Goal: Information Seeking & Learning: Learn about a topic

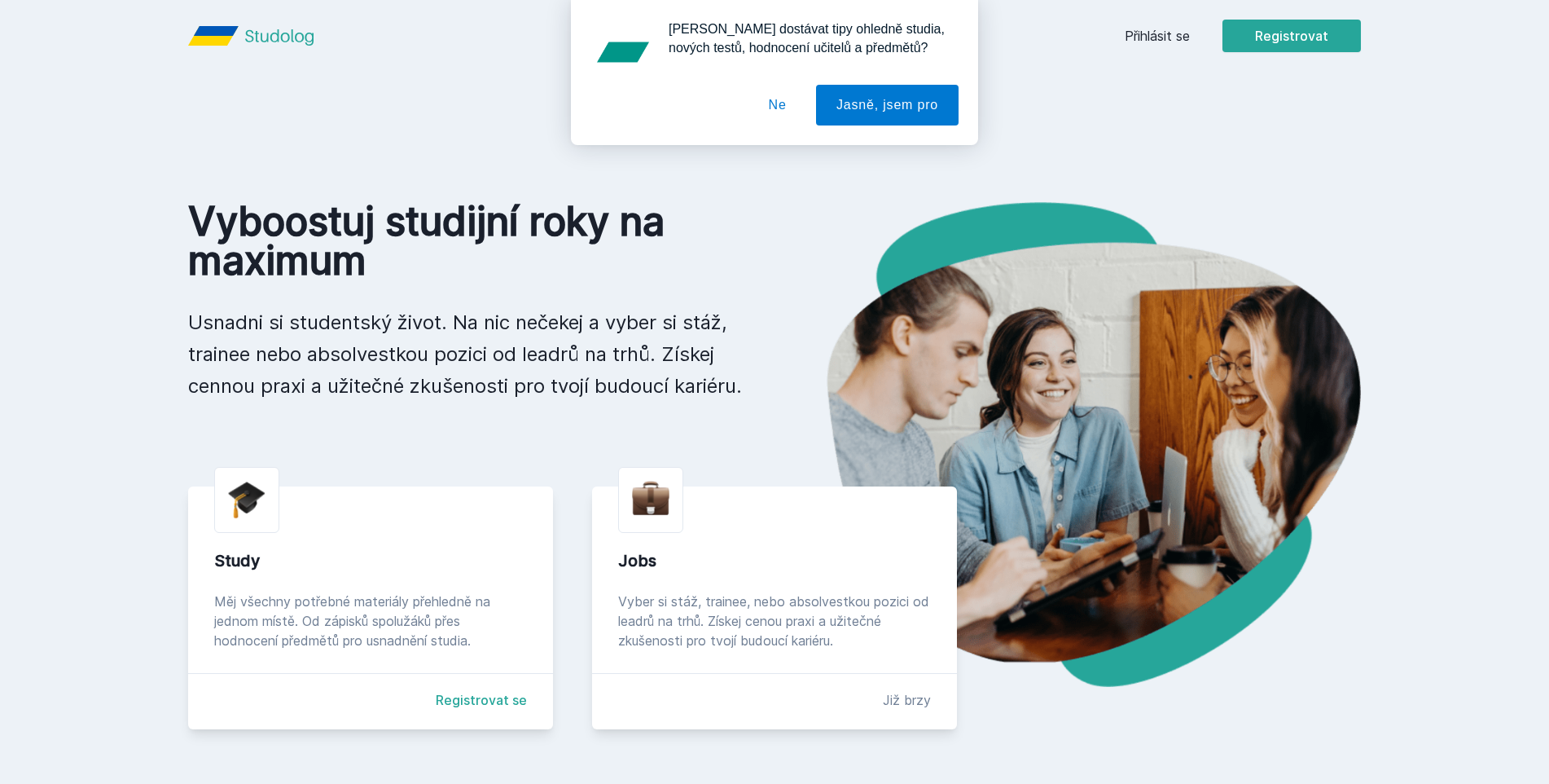
click at [1132, 33] on div "[PERSON_NAME] dostávat tipy ohledně studia, nových testů, hodnocení učitelů a p…" at bounding box center [774, 72] width 1549 height 145
click at [784, 96] on button "Ne" at bounding box center [777, 104] width 58 height 40
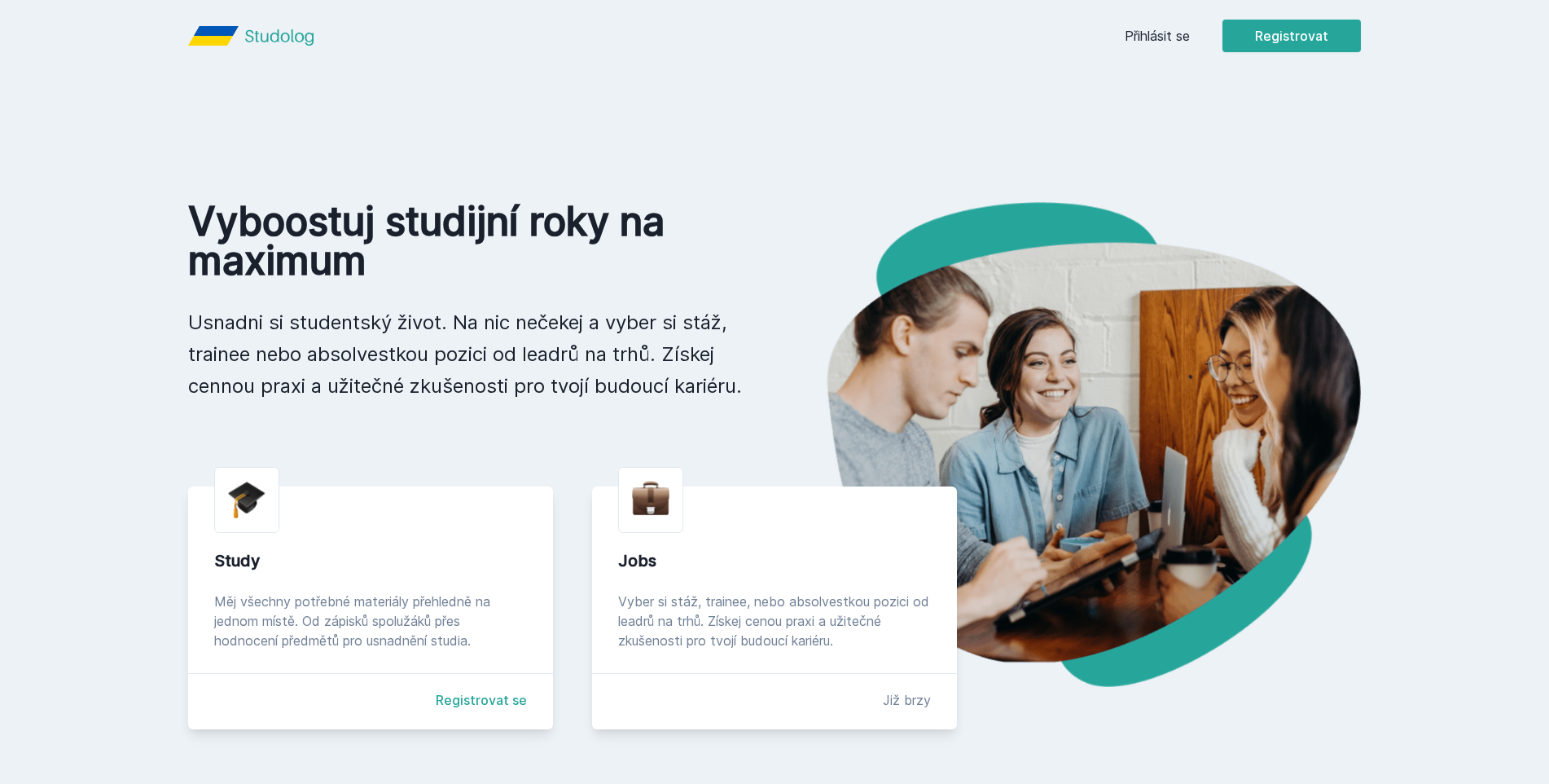
click at [1146, 24] on div "Přihlásit se Registrovat" at bounding box center [1243, 35] width 236 height 33
click at [1147, 32] on link "Přihlásit se" at bounding box center [1158, 35] width 65 height 19
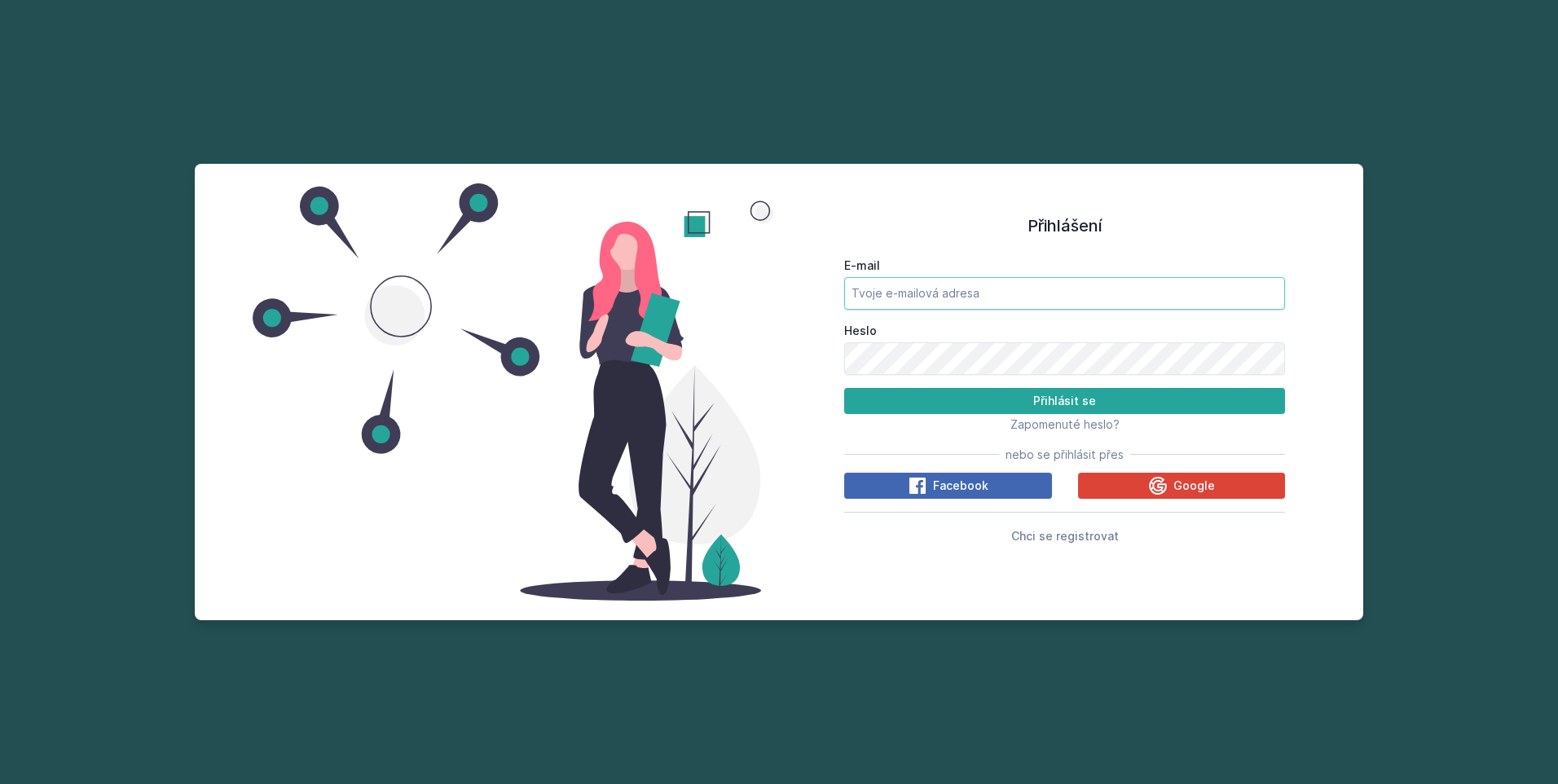
click at [965, 304] on input "E-mail" at bounding box center [1064, 293] width 441 height 33
type input "[EMAIL_ADDRESS][DOMAIN_NAME]"
click at [844, 388] on button "Přihlásit se" at bounding box center [1064, 401] width 441 height 26
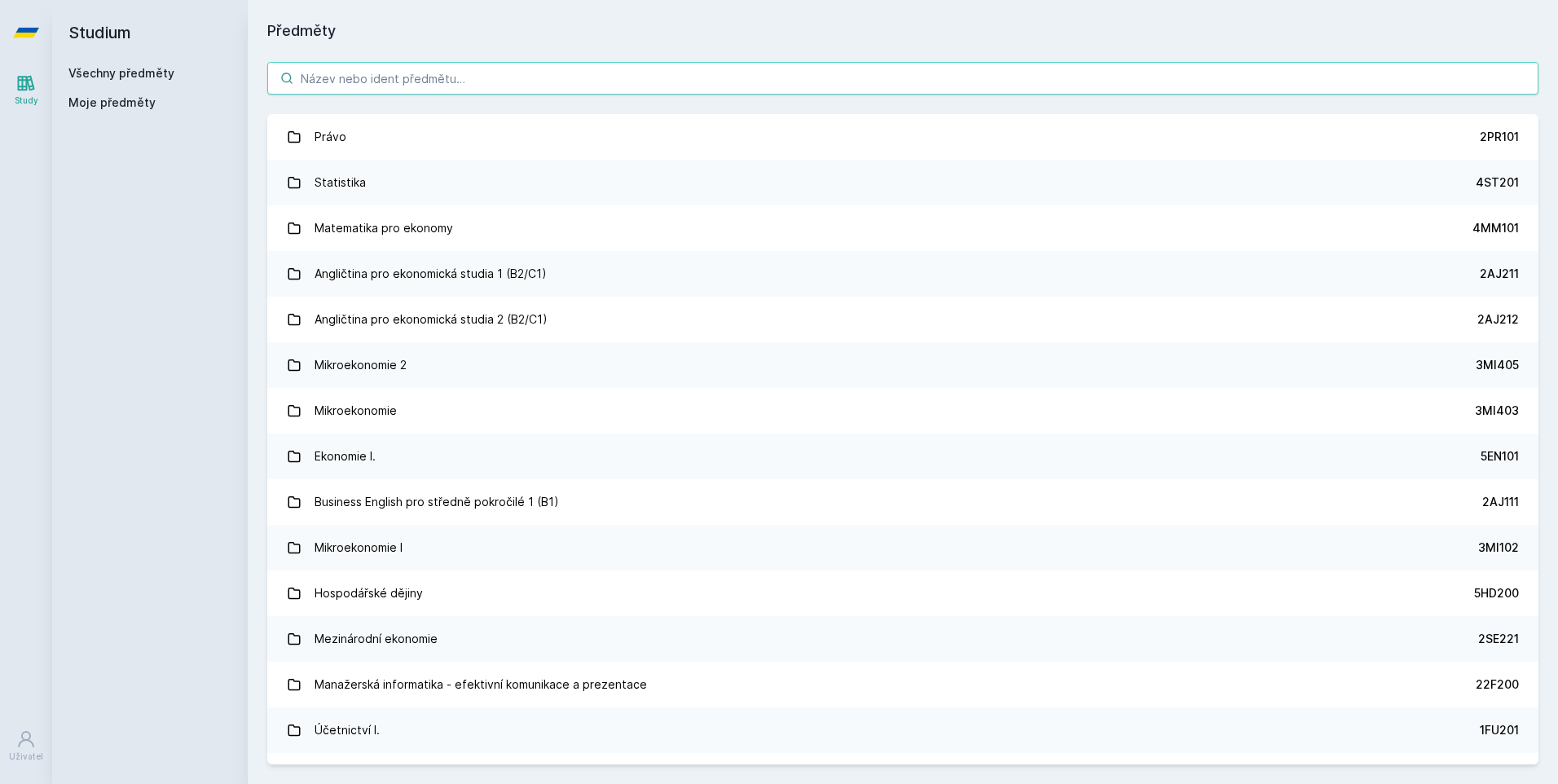
click at [453, 88] on input "search" at bounding box center [903, 79] width 1271 height 33
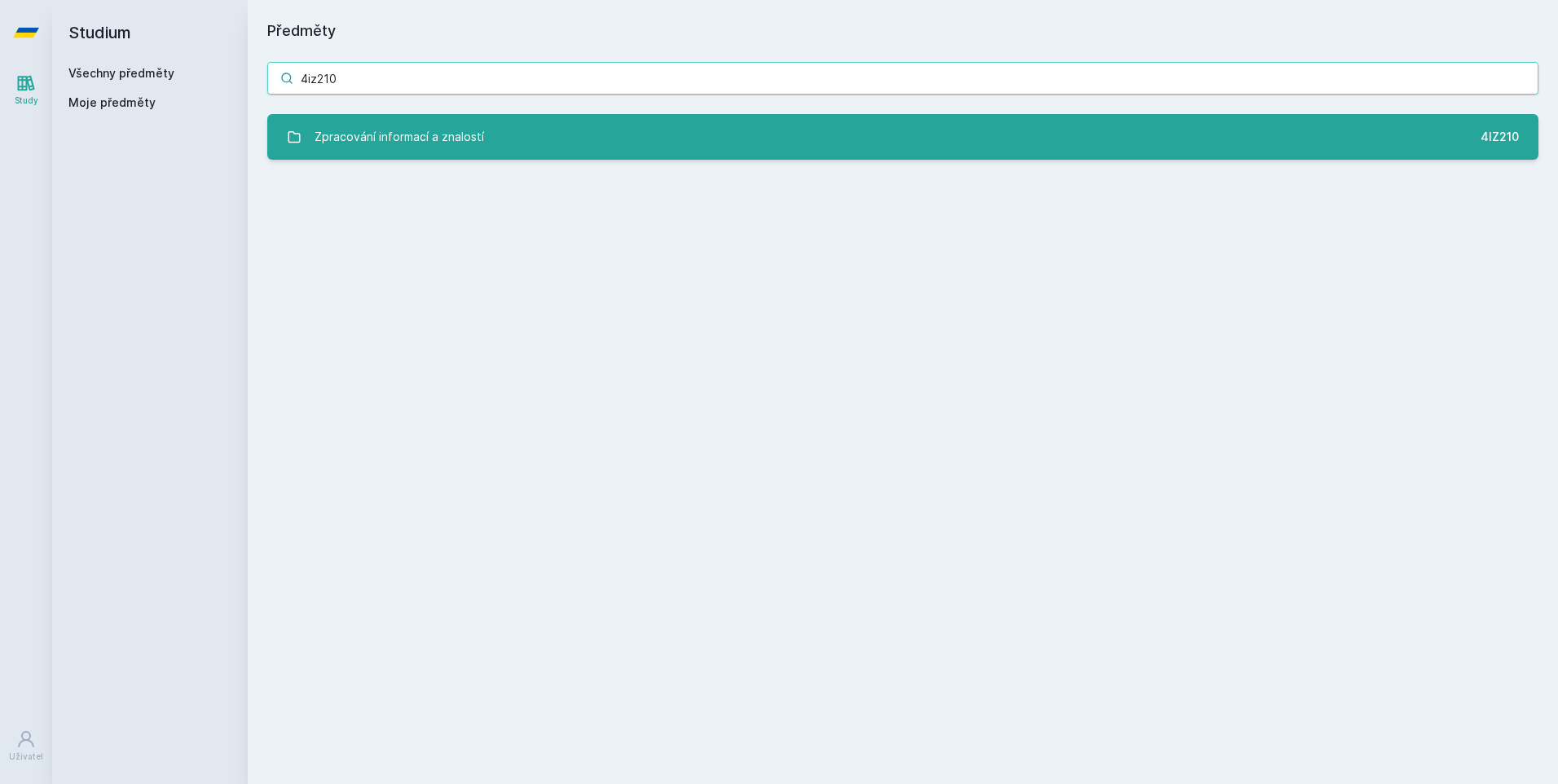
type input "4iz210"
click at [462, 117] on link "Zpracování informací a znalostí 4IZ210" at bounding box center [903, 137] width 1271 height 46
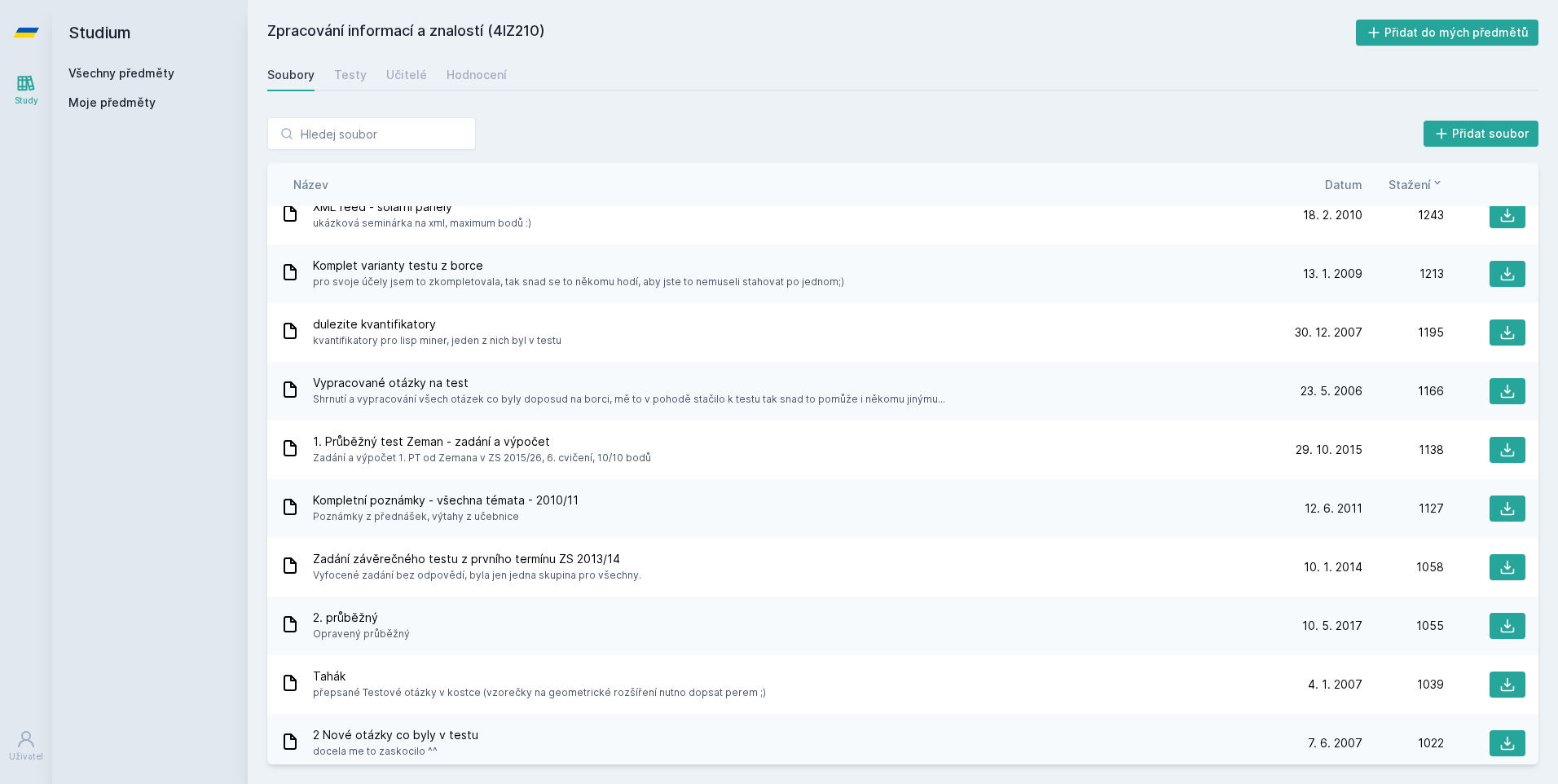
scroll to position [652, 0]
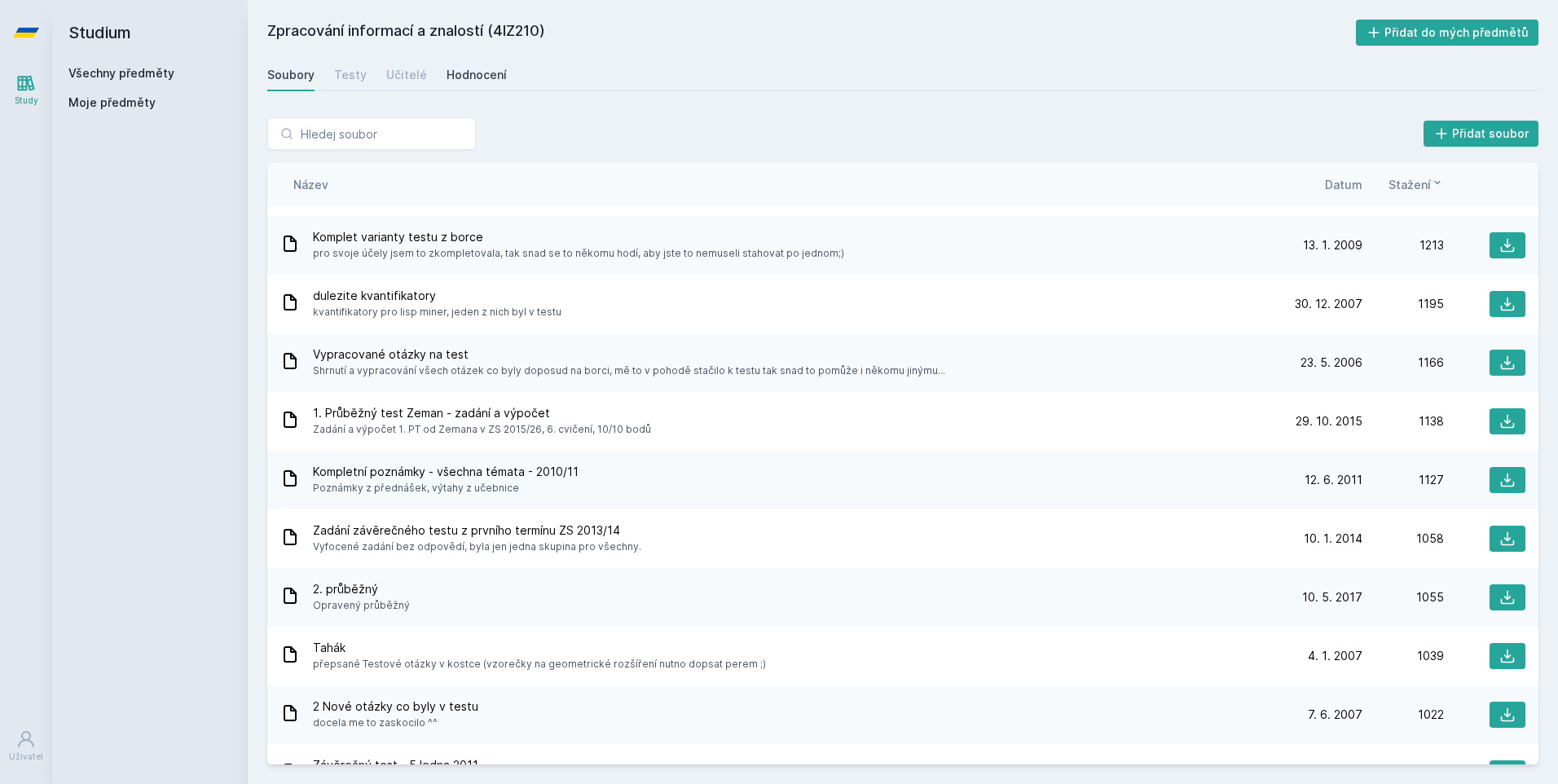
click at [448, 79] on div "Hodnocení" at bounding box center [477, 75] width 60 height 16
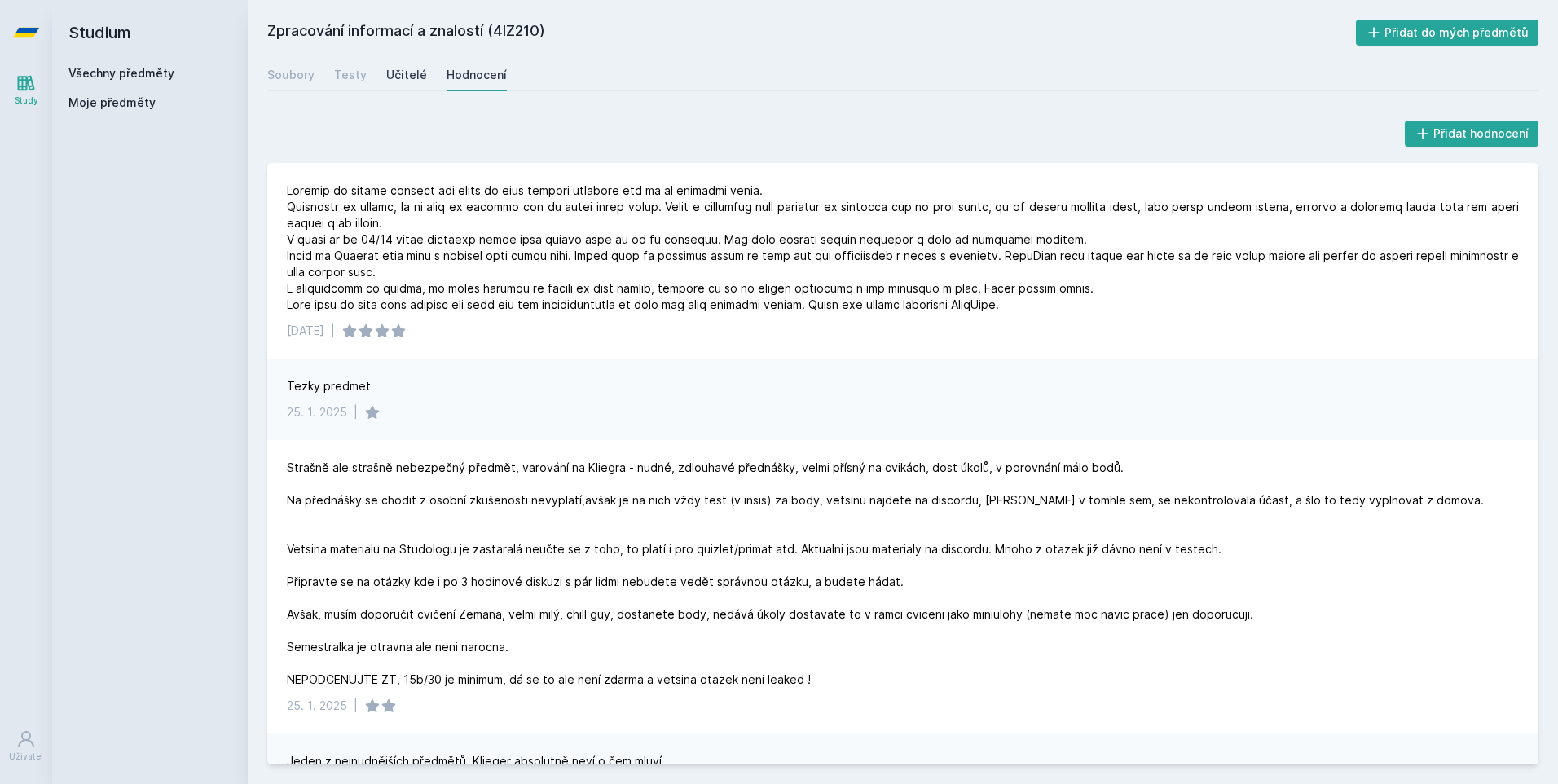
click at [402, 82] on div "Učitelé" at bounding box center [407, 75] width 40 height 16
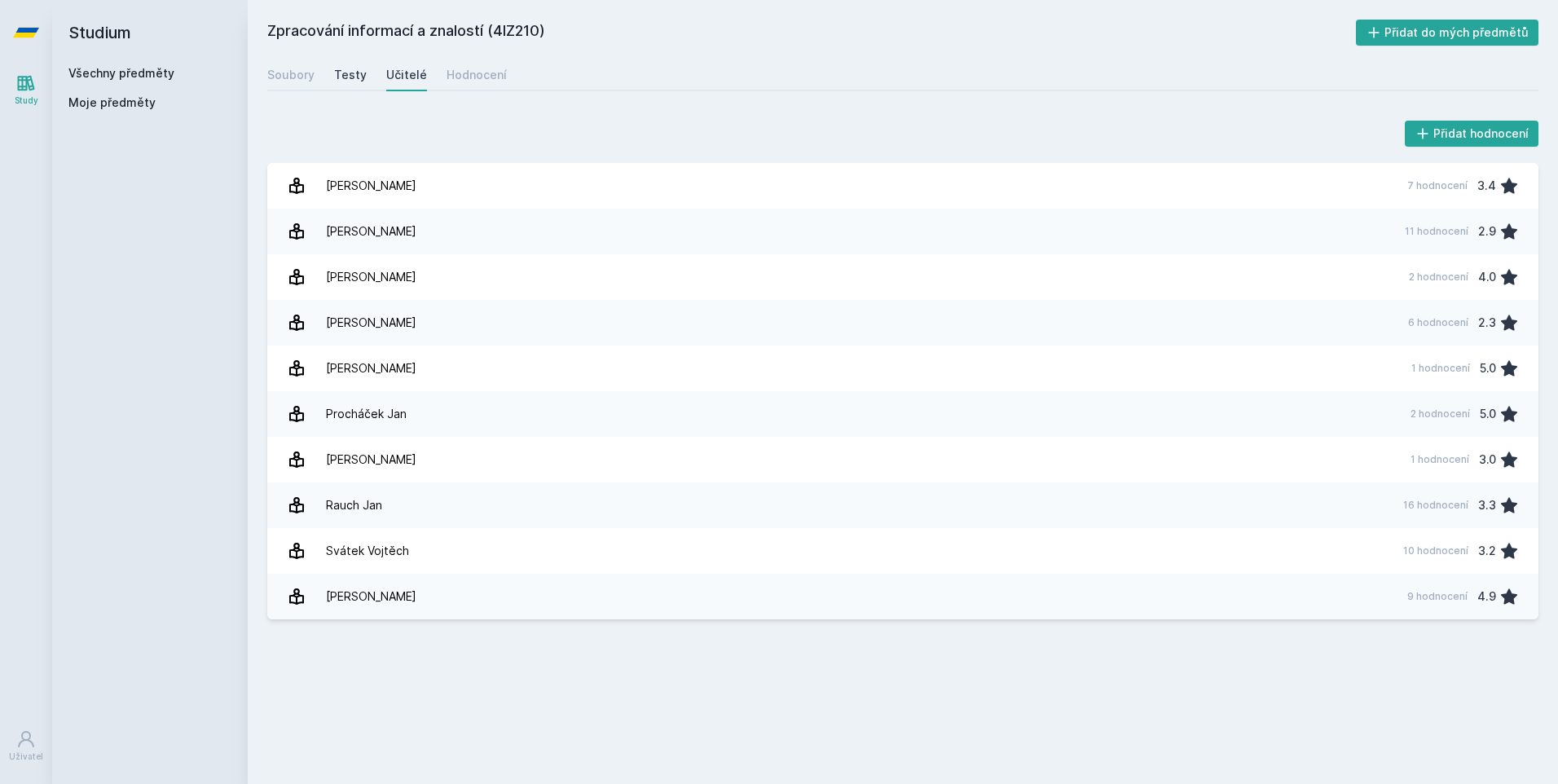
click at [339, 79] on div "Testy" at bounding box center [350, 75] width 33 height 16
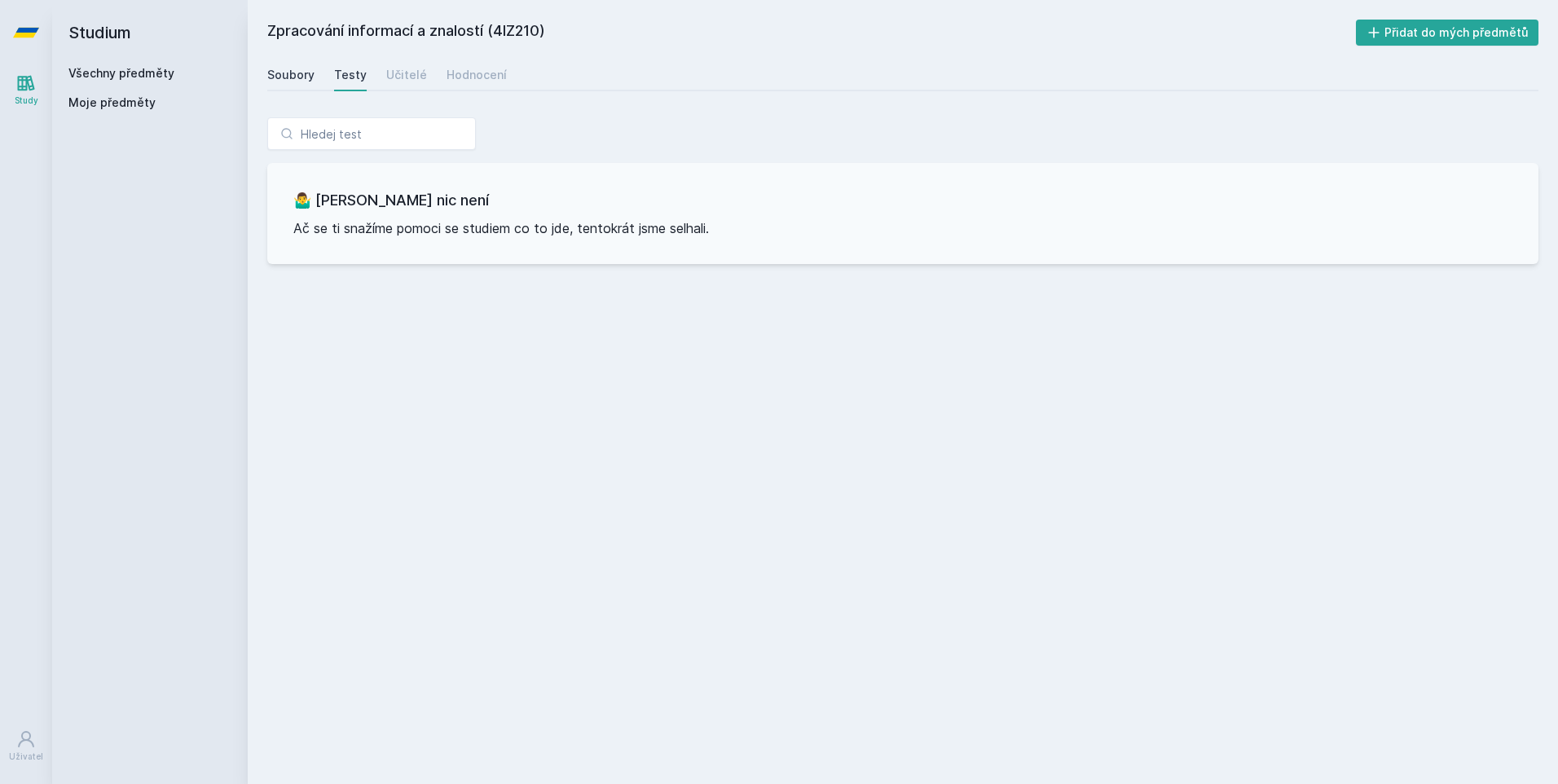
click at [303, 73] on div "Soubory" at bounding box center [291, 75] width 47 height 16
